Goal: Task Accomplishment & Management: Manage account settings

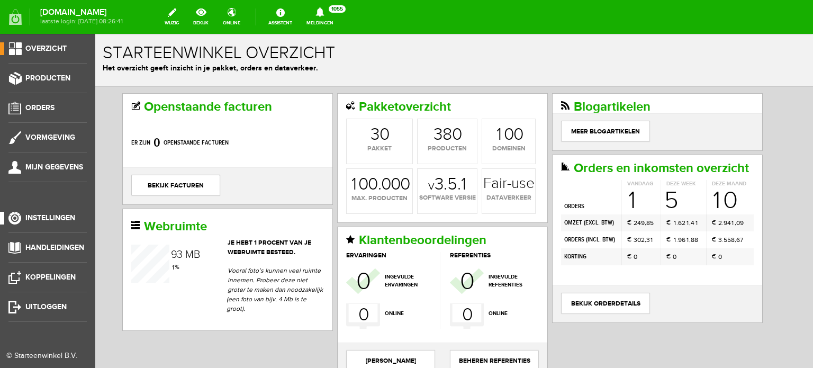
click at [62, 216] on span "Instellingen" at bounding box center [50, 217] width 50 height 9
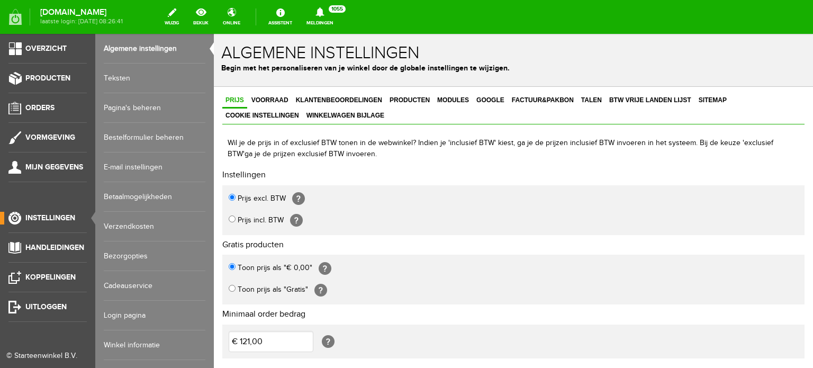
click at [120, 314] on link "Login pagina" at bounding box center [155, 315] width 102 height 30
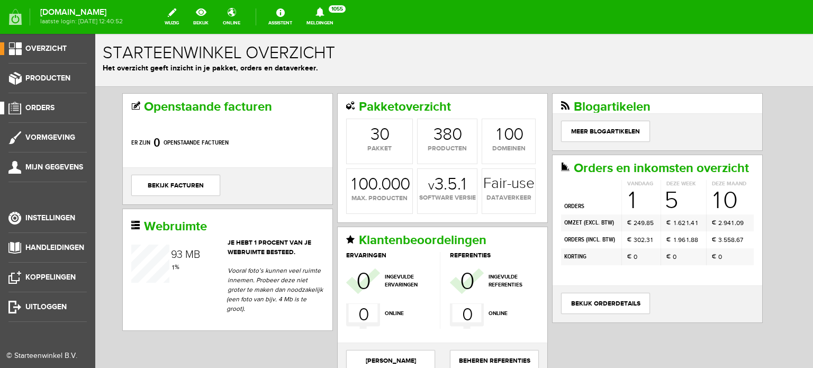
click at [38, 105] on span "Orders" at bounding box center [39, 107] width 29 height 9
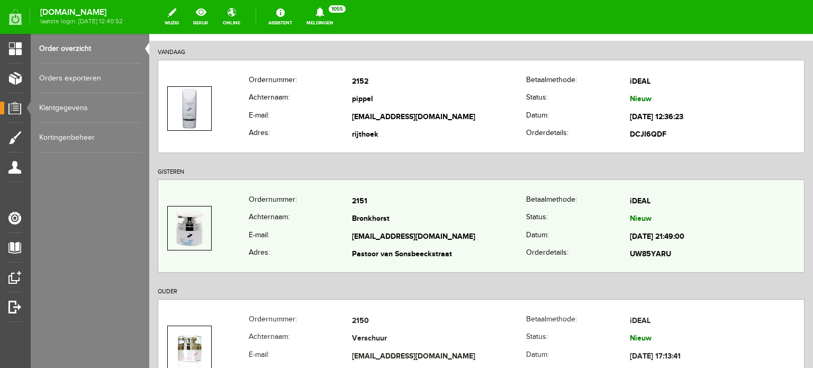
scroll to position [53, 0]
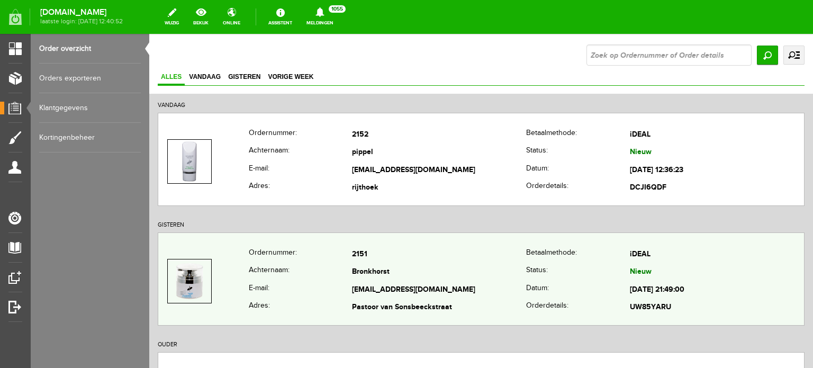
click at [369, 270] on td "Bronkhorst" at bounding box center [439, 272] width 174 height 18
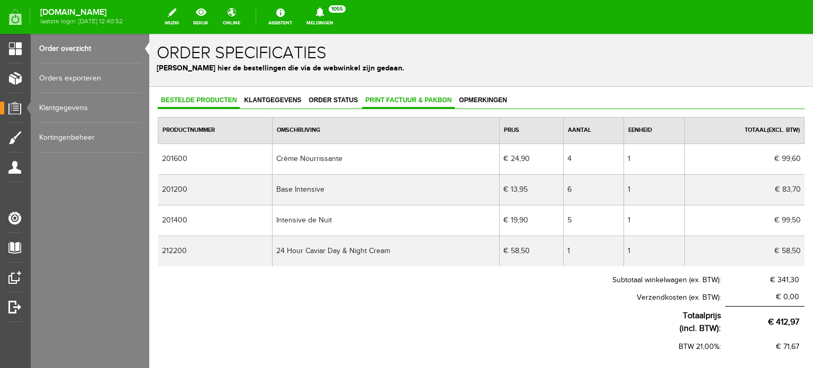
click at [410, 97] on span "Print factuur & pakbon" at bounding box center [408, 99] width 93 height 7
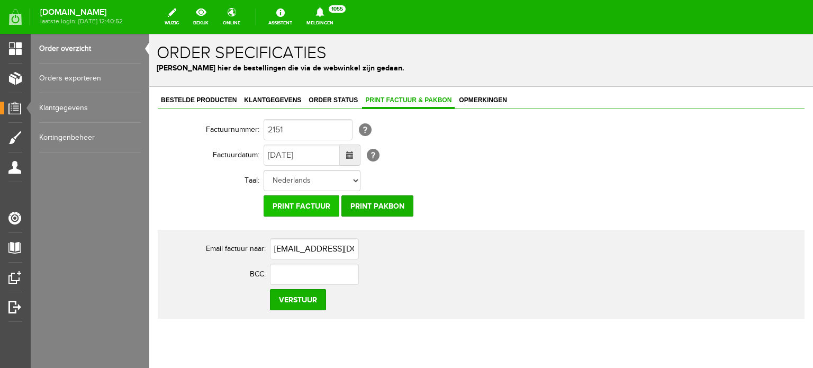
click at [298, 204] on input "Print factuur" at bounding box center [301, 205] width 76 height 21
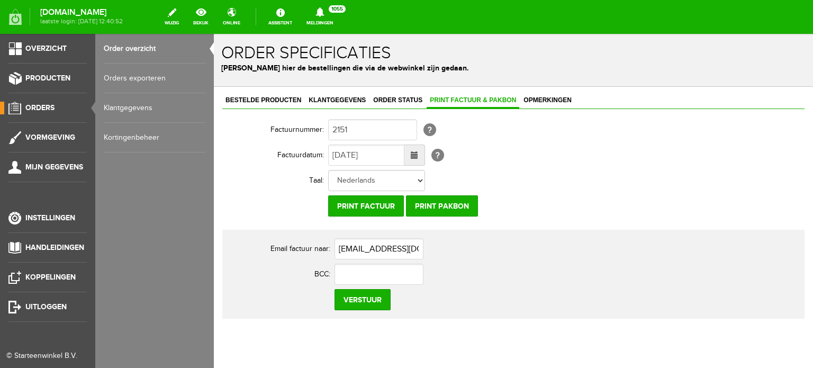
click at [37, 105] on span "Orders" at bounding box center [39, 107] width 29 height 9
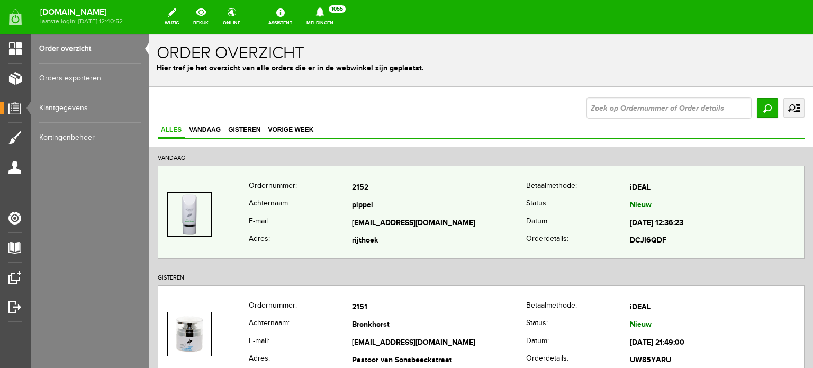
click at [355, 199] on td "pippel" at bounding box center [439, 206] width 174 height 18
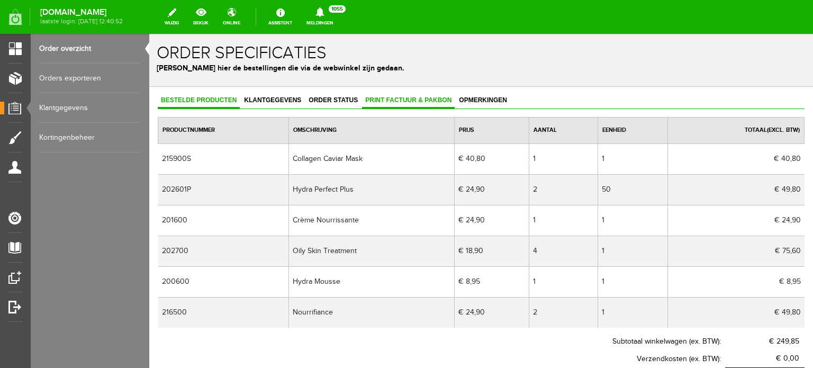
click at [404, 99] on span "Print factuur & pakbon" at bounding box center [408, 99] width 93 height 7
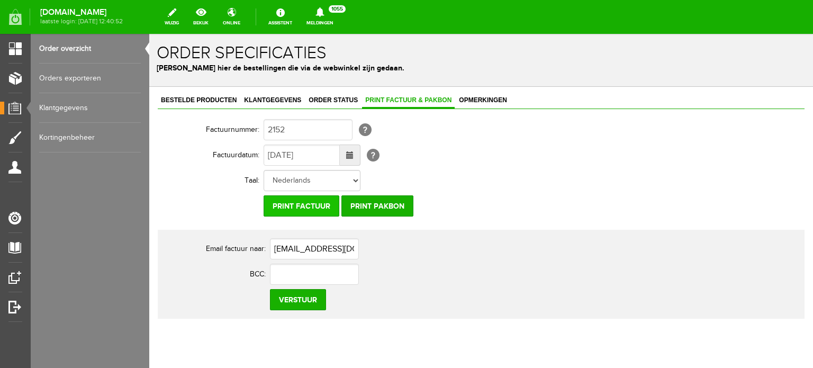
click at [298, 202] on input "Print factuur" at bounding box center [301, 205] width 76 height 21
click at [275, 96] on span "Klantgegevens" at bounding box center [272, 99] width 63 height 7
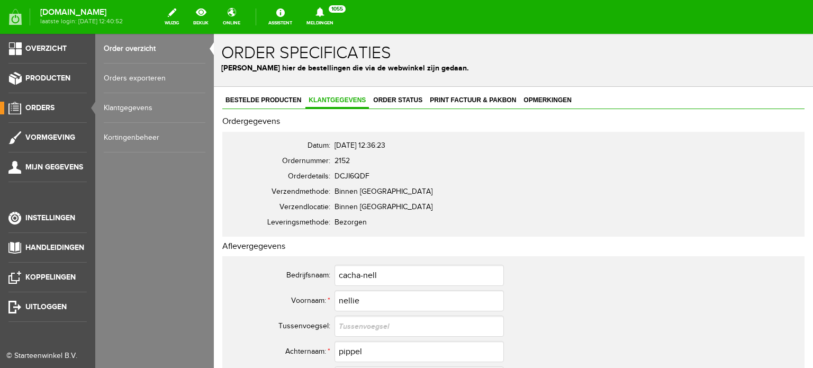
click at [37, 106] on span "Orders" at bounding box center [39, 107] width 29 height 9
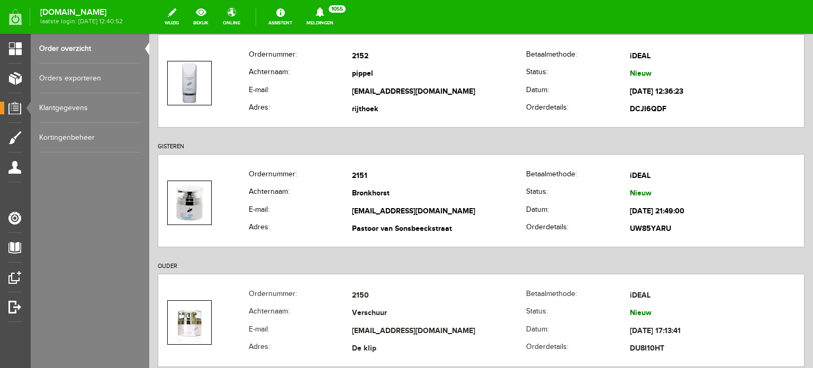
scroll to position [159, 0]
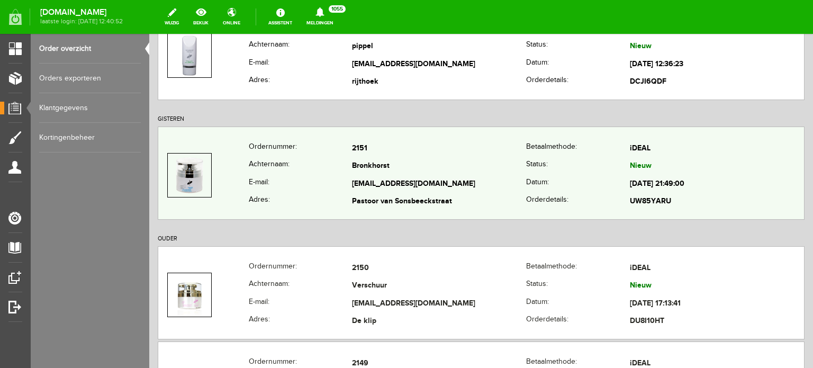
click at [371, 175] on td "jolandebronkhorst@live.nl" at bounding box center [439, 184] width 174 height 18
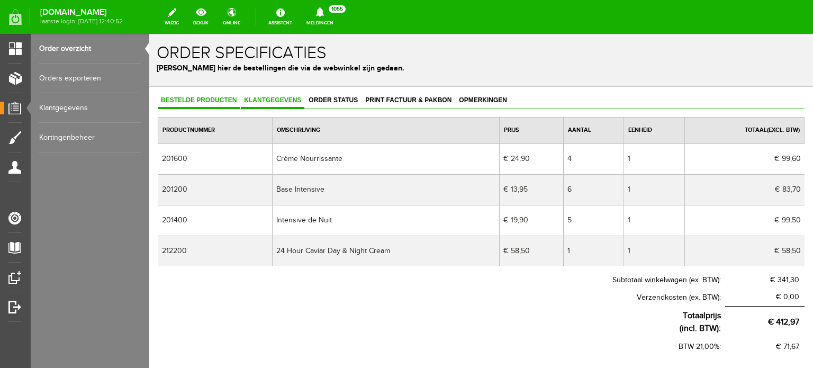
click at [271, 98] on span "Klantgegevens" at bounding box center [272, 99] width 63 height 7
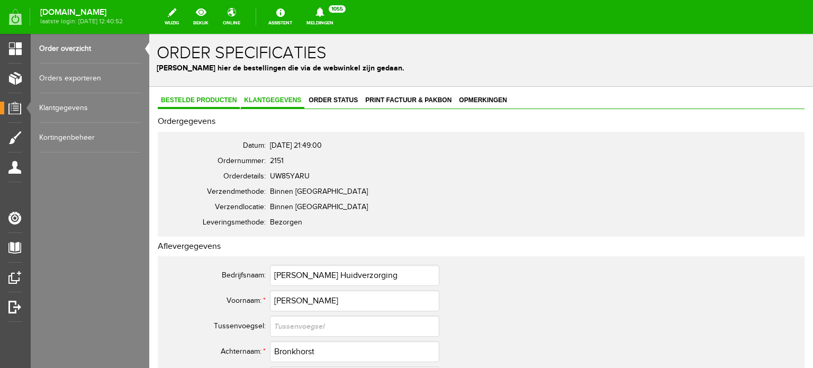
click at [199, 99] on span "Bestelde producten" at bounding box center [199, 99] width 82 height 7
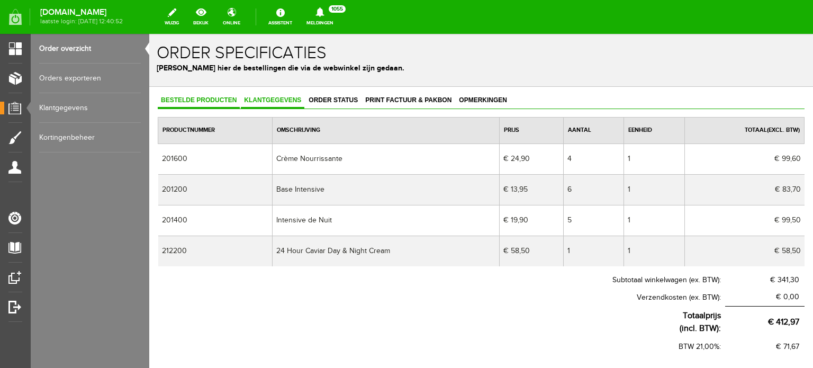
click at [267, 97] on span "Klantgegevens" at bounding box center [272, 99] width 63 height 7
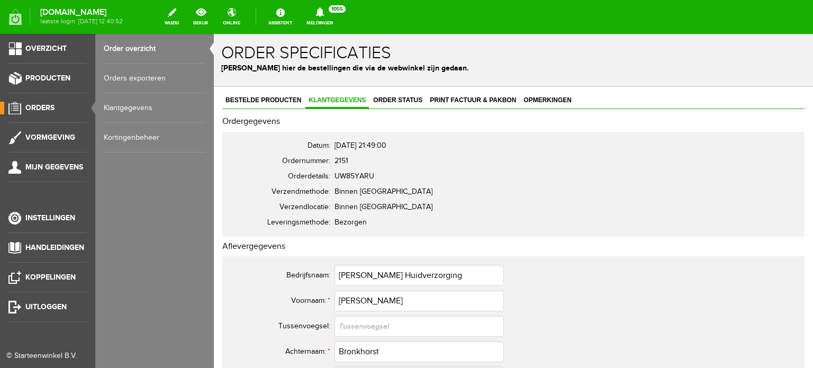
click at [49, 106] on span "Orders" at bounding box center [39, 107] width 29 height 9
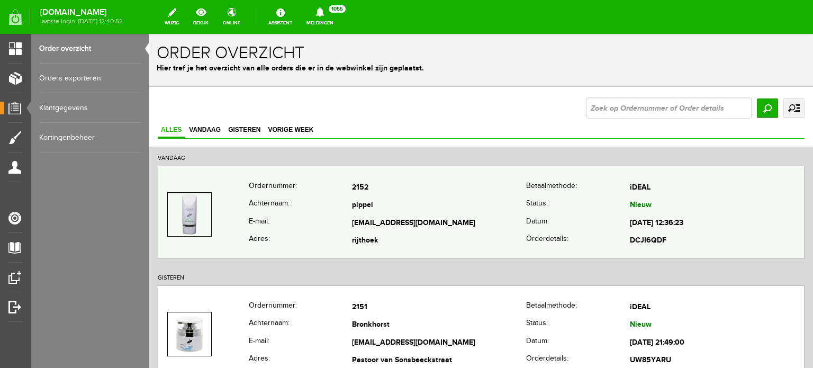
click at [359, 204] on td "pippel" at bounding box center [439, 206] width 174 height 18
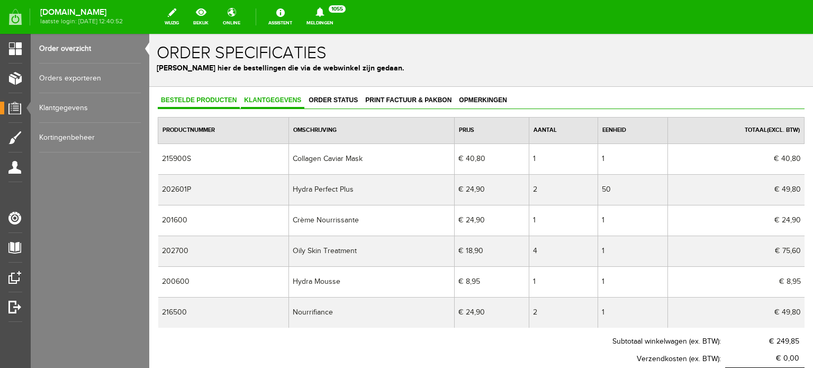
click at [258, 97] on span "Klantgegevens" at bounding box center [272, 99] width 63 height 7
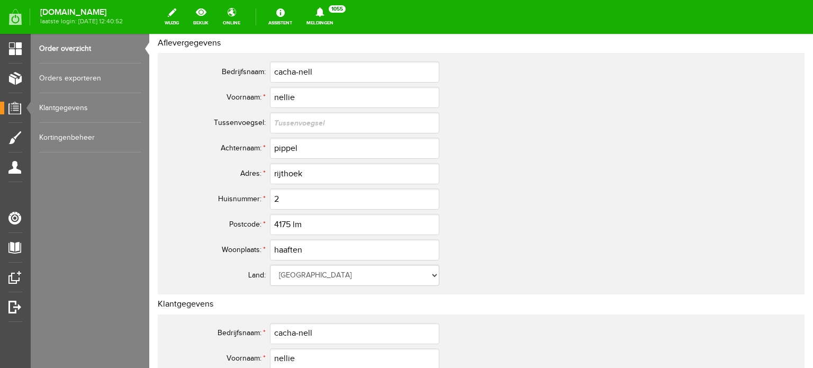
scroll to position [182, 0]
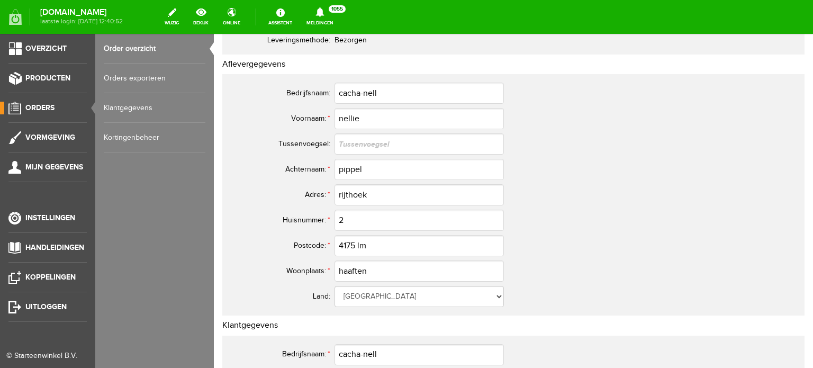
click at [51, 104] on span "Orders" at bounding box center [39, 107] width 29 height 9
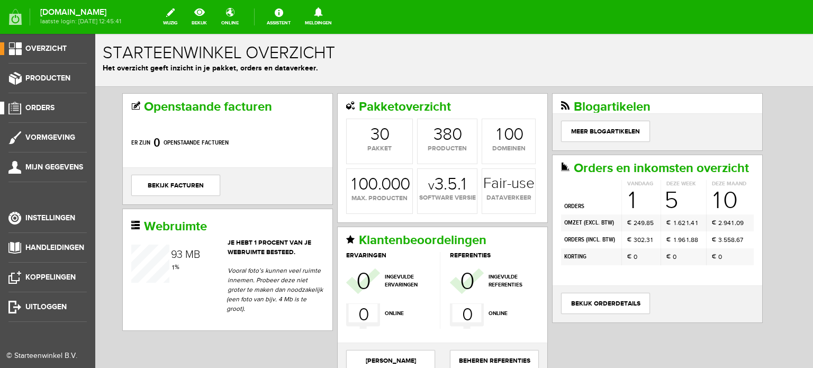
click at [47, 106] on span "Orders" at bounding box center [39, 107] width 29 height 9
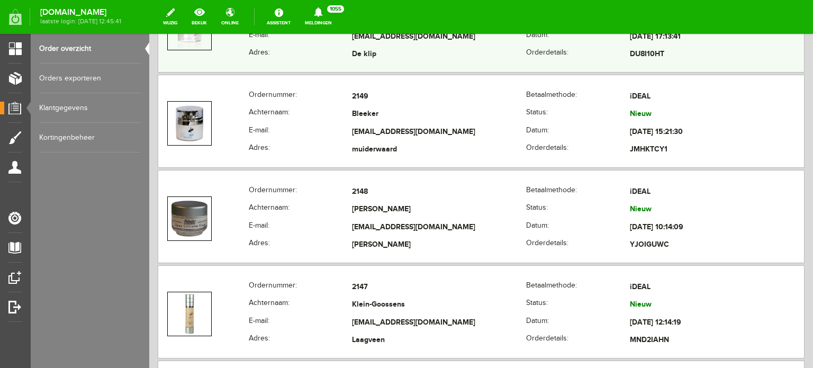
scroll to position [423, 0]
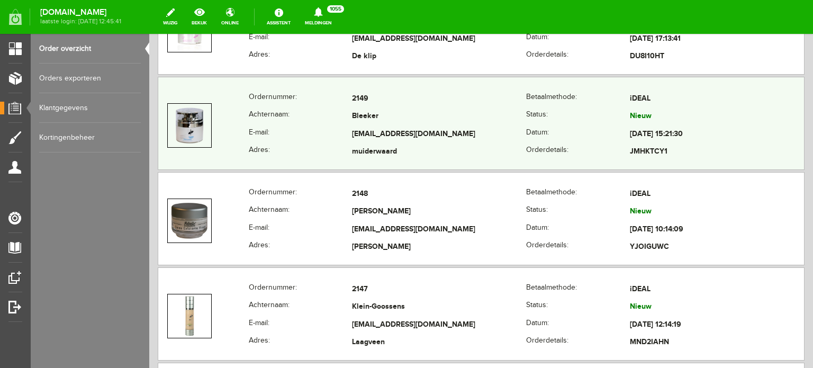
click at [363, 126] on td "[EMAIL_ADDRESS][DOMAIN_NAME]" at bounding box center [439, 134] width 174 height 18
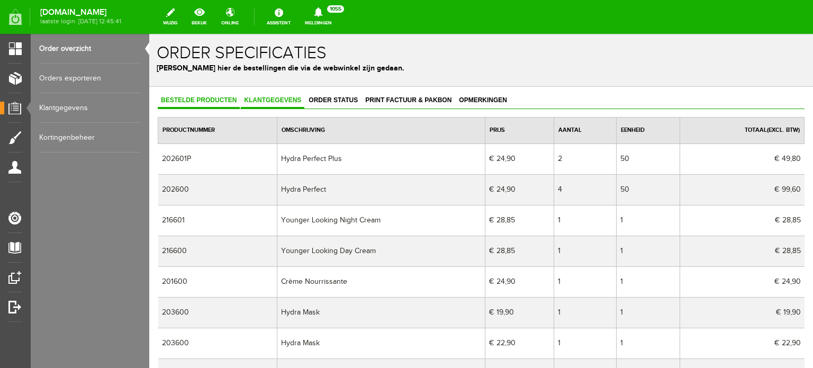
click at [275, 98] on span "Klantgegevens" at bounding box center [272, 99] width 63 height 7
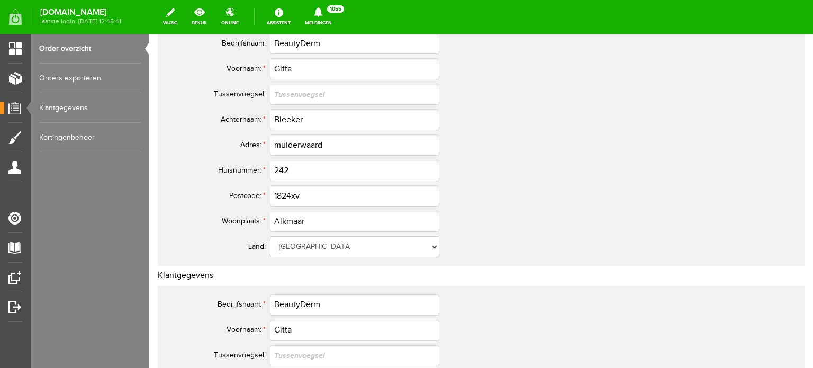
scroll to position [53, 0]
